Goal: Task Accomplishment & Management: Manage account settings

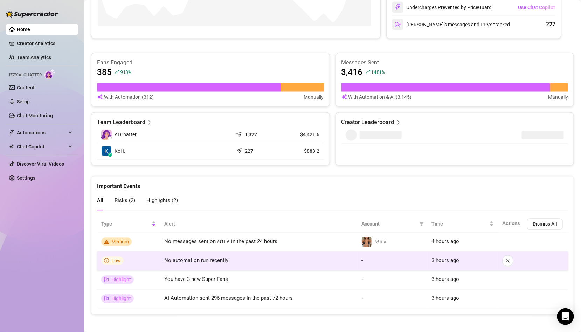
scroll to position [372, 0]
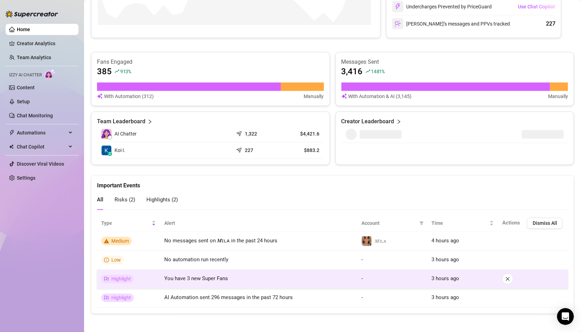
click at [196, 279] on span "You have 3 new Super Fans" at bounding box center [196, 279] width 64 height 6
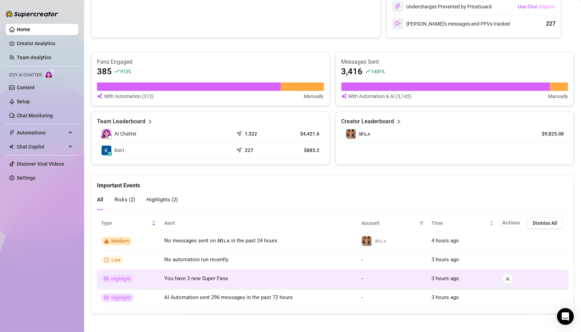
click at [107, 278] on icon "flag" at bounding box center [106, 279] width 5 height 5
click at [206, 282] on td "You have 3 new Super Fans" at bounding box center [258, 279] width 197 height 19
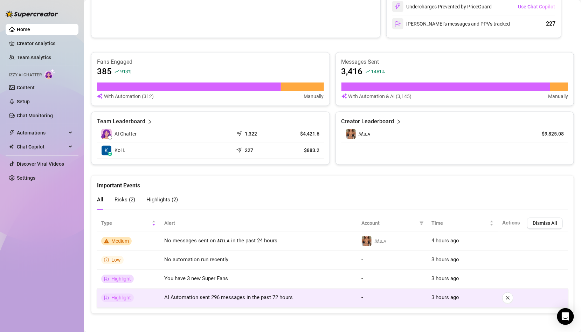
click at [116, 296] on span "Highlight" at bounding box center [121, 298] width 20 height 6
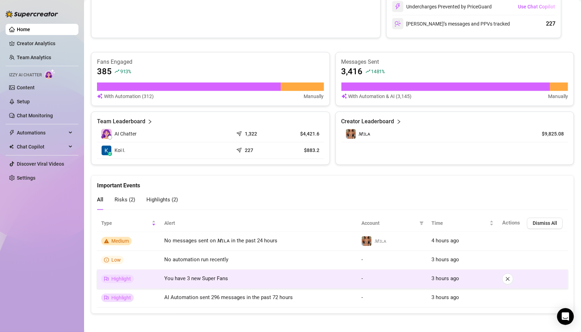
click at [191, 272] on td "You have 3 new Super Fans" at bounding box center [258, 279] width 197 height 19
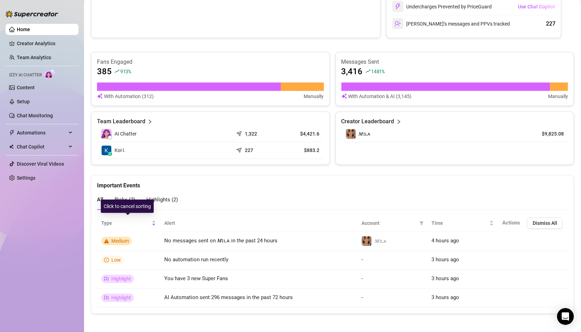
click at [123, 200] on div "Click to cancel sorting" at bounding box center [127, 206] width 53 height 13
click at [128, 198] on span "Risks ( 2 )" at bounding box center [125, 200] width 21 height 6
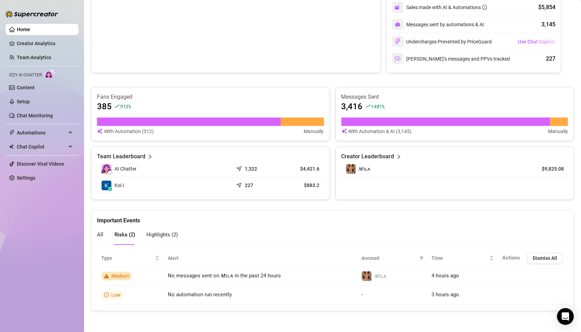
scroll to position [334, 0]
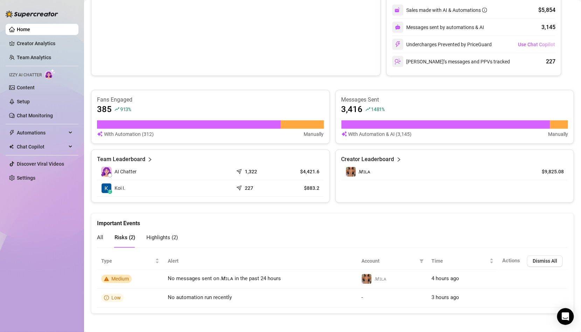
click at [168, 239] on div "Highlights ( 2 )" at bounding box center [162, 238] width 32 height 9
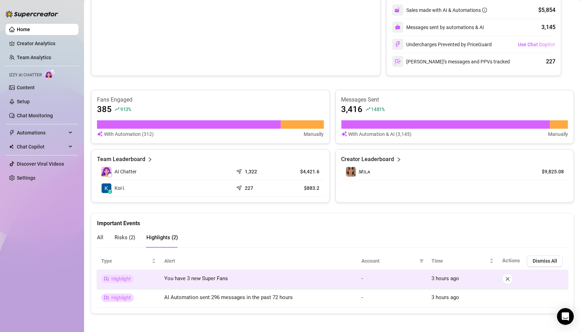
click at [148, 283] on td "Highlight" at bounding box center [128, 279] width 63 height 19
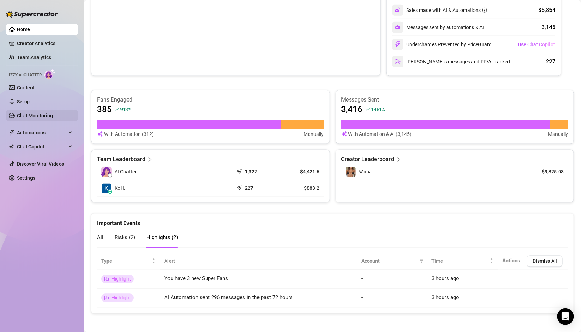
click at [29, 118] on link "Chat Monitoring" at bounding box center [35, 116] width 36 height 6
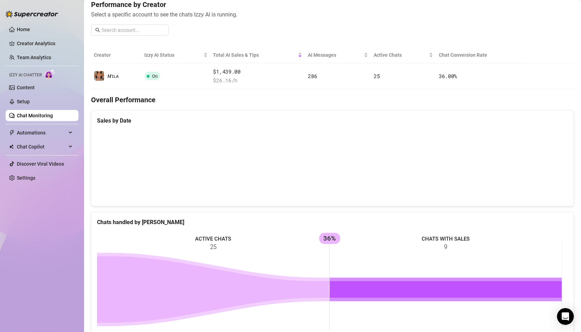
scroll to position [252, 0]
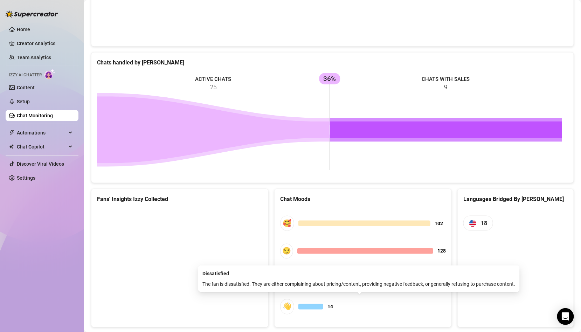
click at [307, 304] on div at bounding box center [311, 307] width 25 height 6
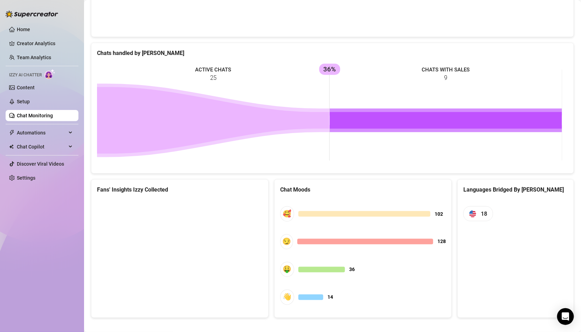
scroll to position [265, 0]
